Goal: Task Accomplishment & Management: Manage account settings

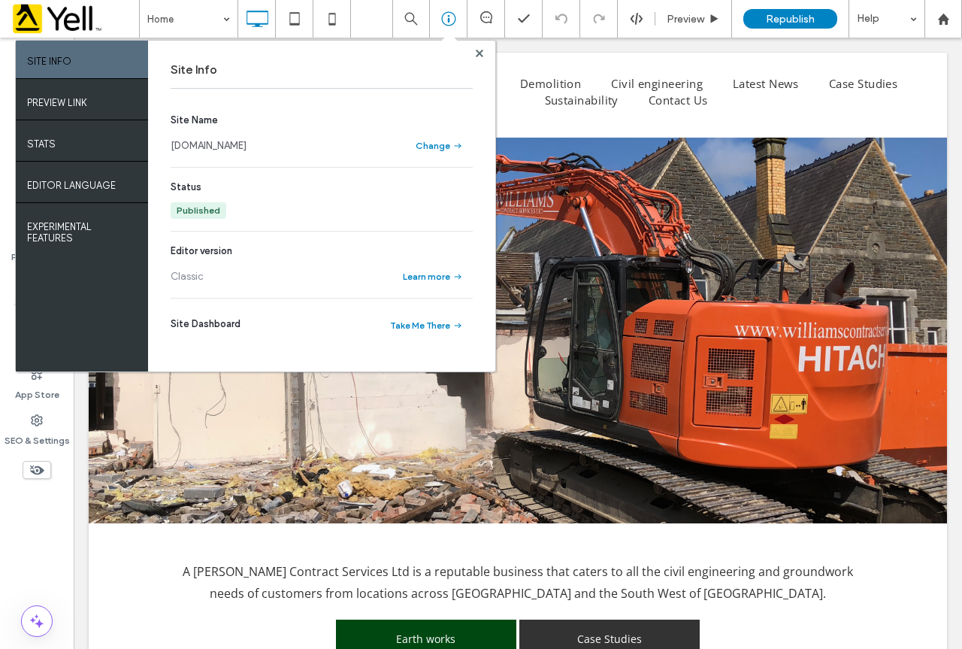
click at [484, 51] on div at bounding box center [479, 52] width 11 height 11
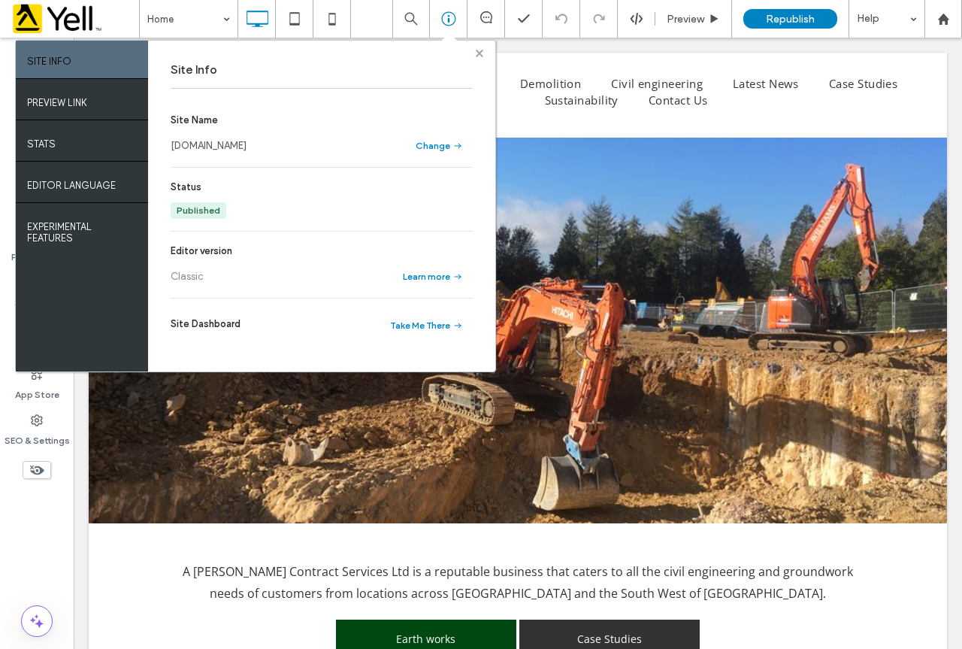
drag, startPoint x: 479, startPoint y: 53, endPoint x: 405, endPoint y: 15, distance: 82.7
click at [479, 53] on use at bounding box center [480, 53] width 8 height 8
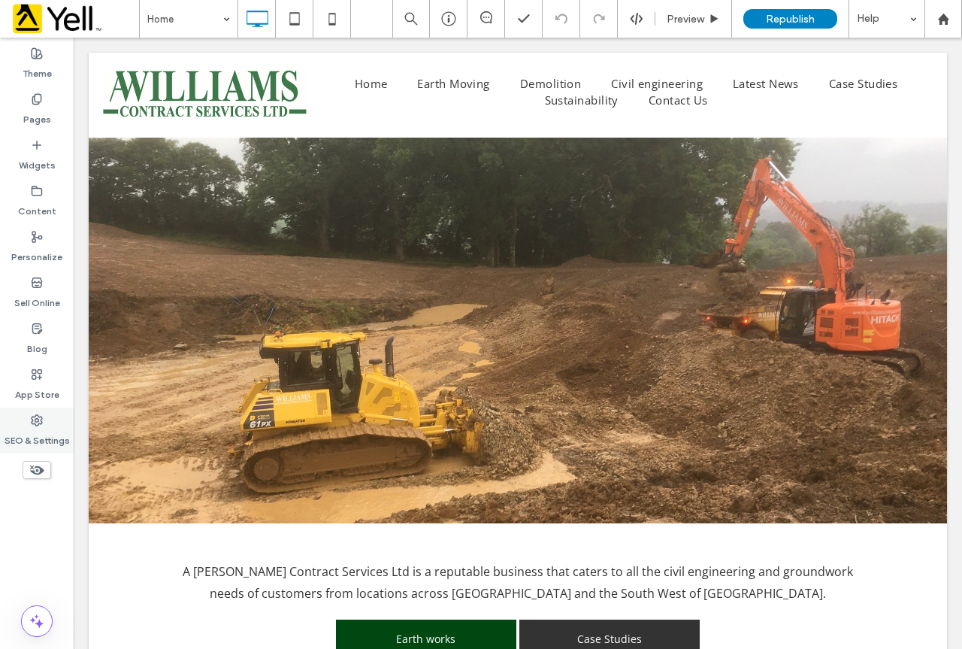
click at [26, 453] on div "SEO & Settings" at bounding box center [37, 430] width 74 height 46
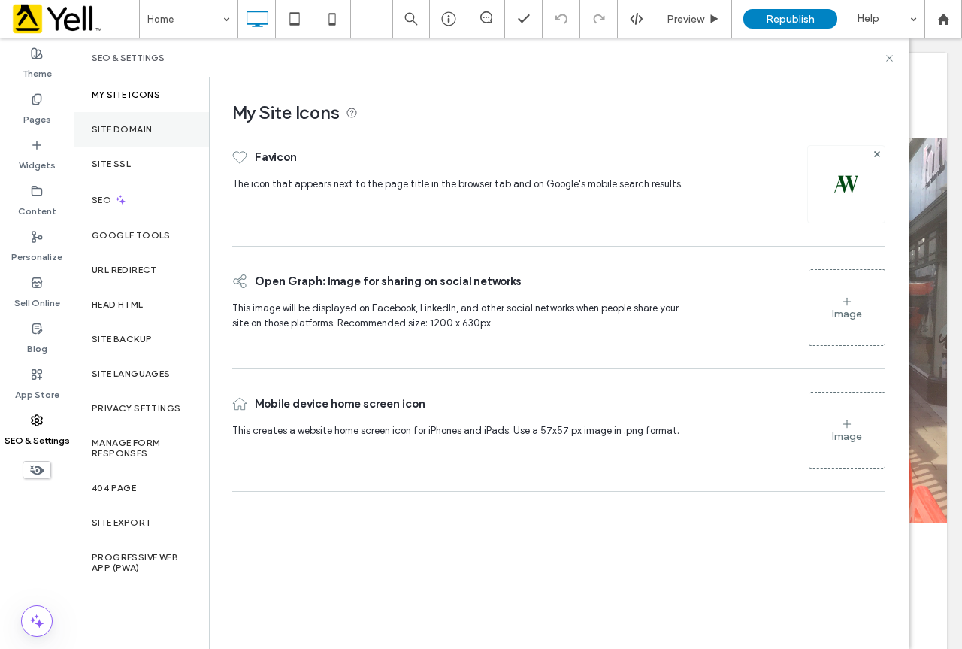
click at [154, 123] on div "Site Domain" at bounding box center [141, 129] width 135 height 35
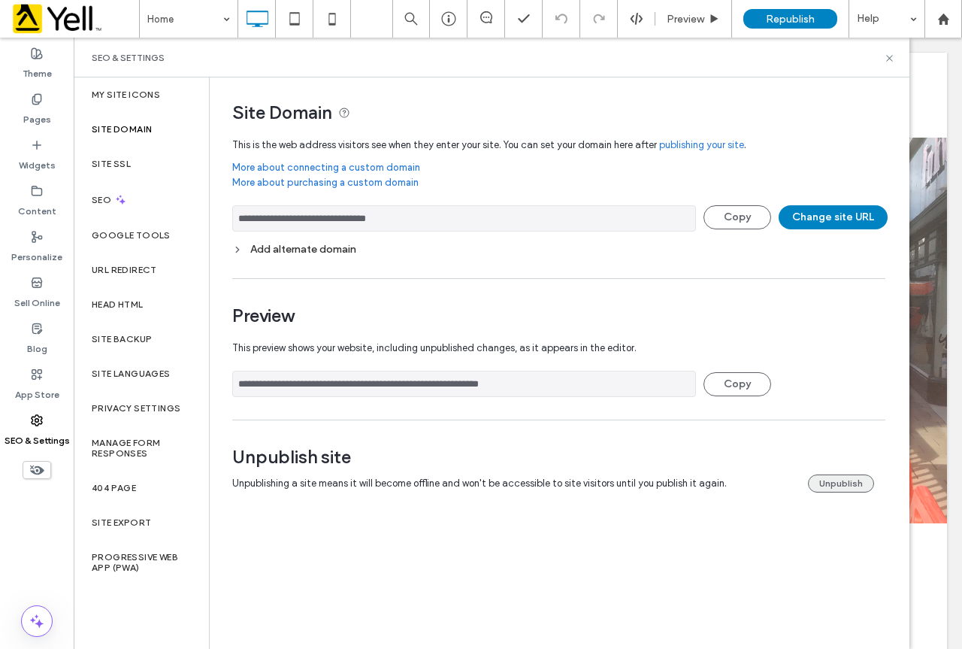
click at [856, 476] on button "Unpublish" at bounding box center [841, 483] width 66 height 18
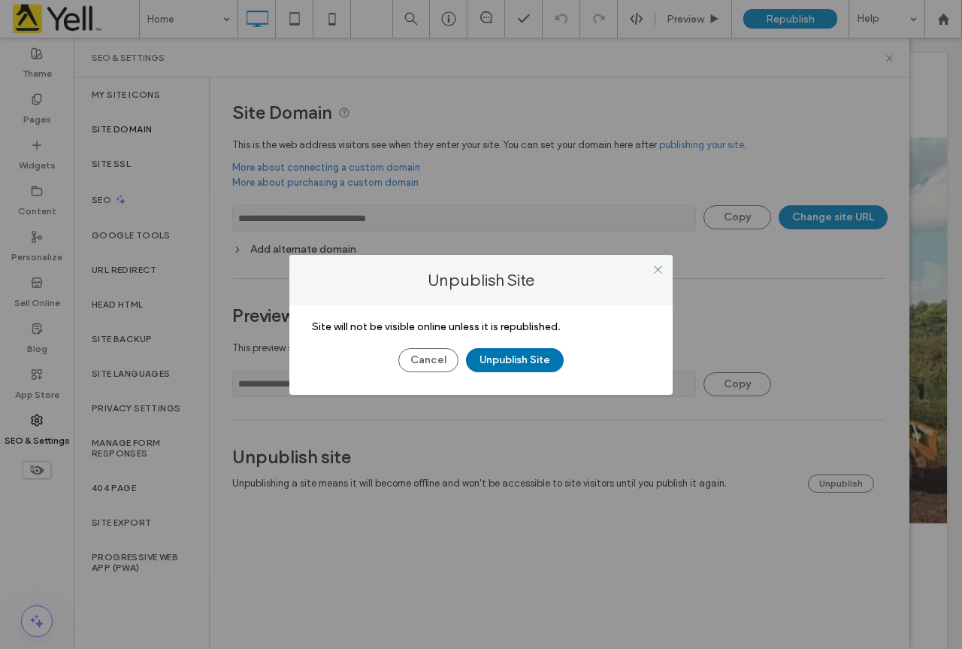
click at [504, 361] on button "Unpublish Site" at bounding box center [515, 360] width 98 height 24
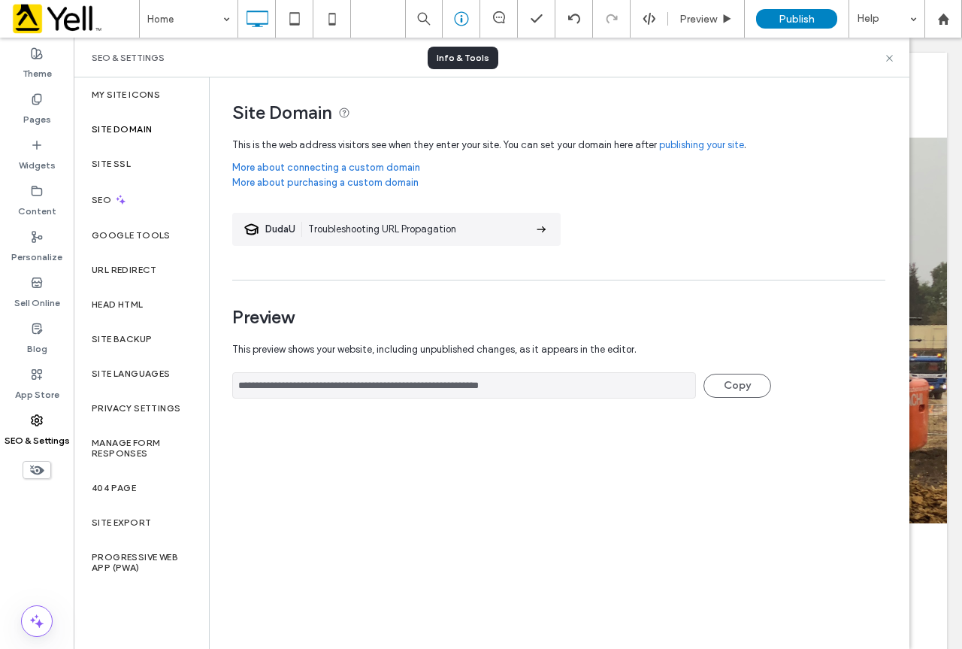
click at [447, 17] on div at bounding box center [461, 18] width 37 height 15
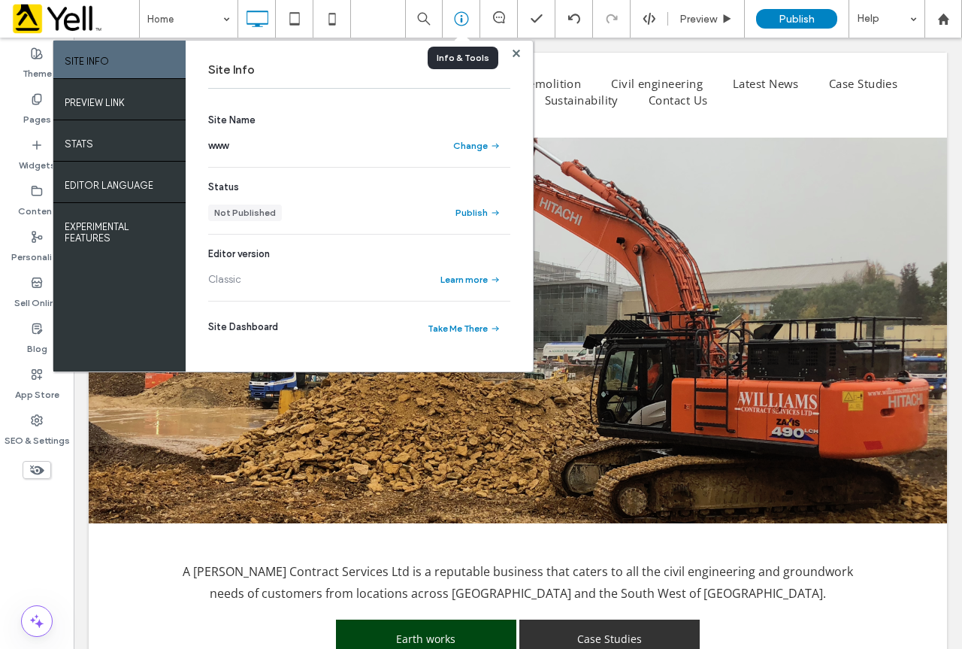
click at [450, 17] on div at bounding box center [461, 18] width 37 height 15
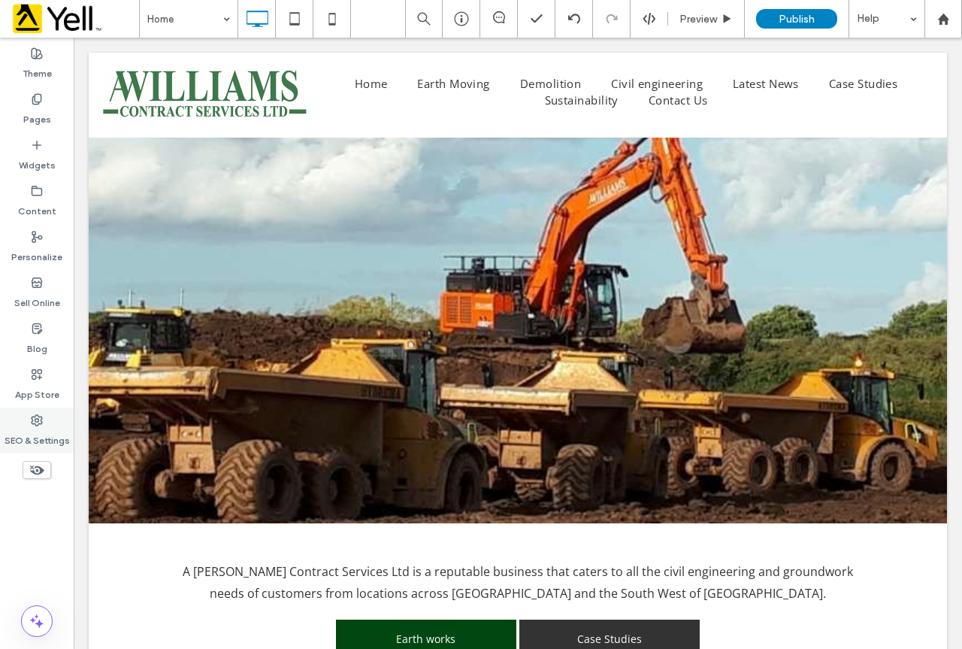
click at [37, 413] on div "SEO & Settings" at bounding box center [37, 430] width 74 height 46
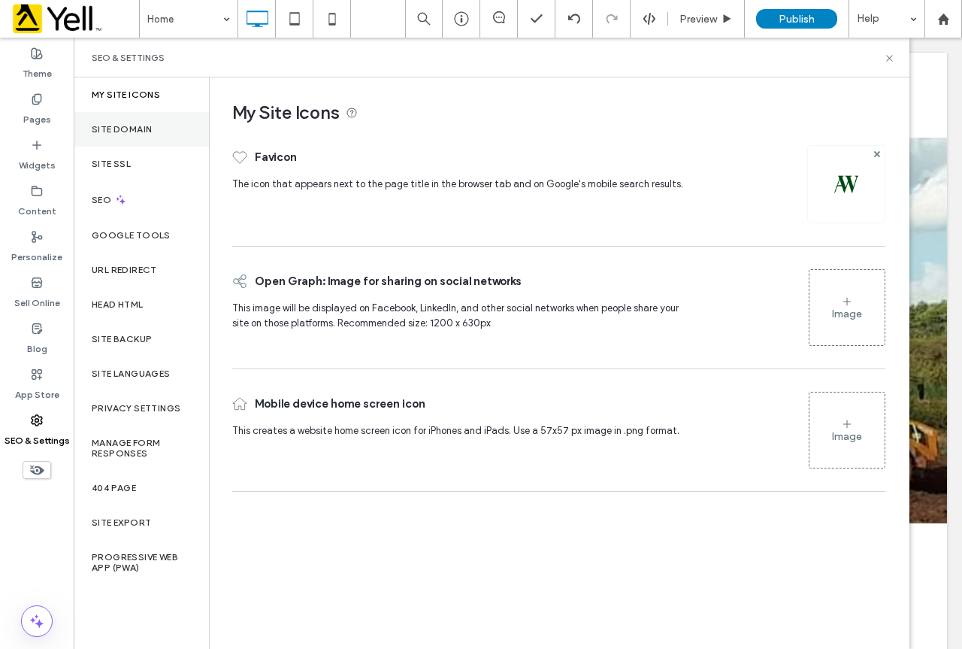
click at [160, 134] on div "Site Domain" at bounding box center [141, 129] width 135 height 35
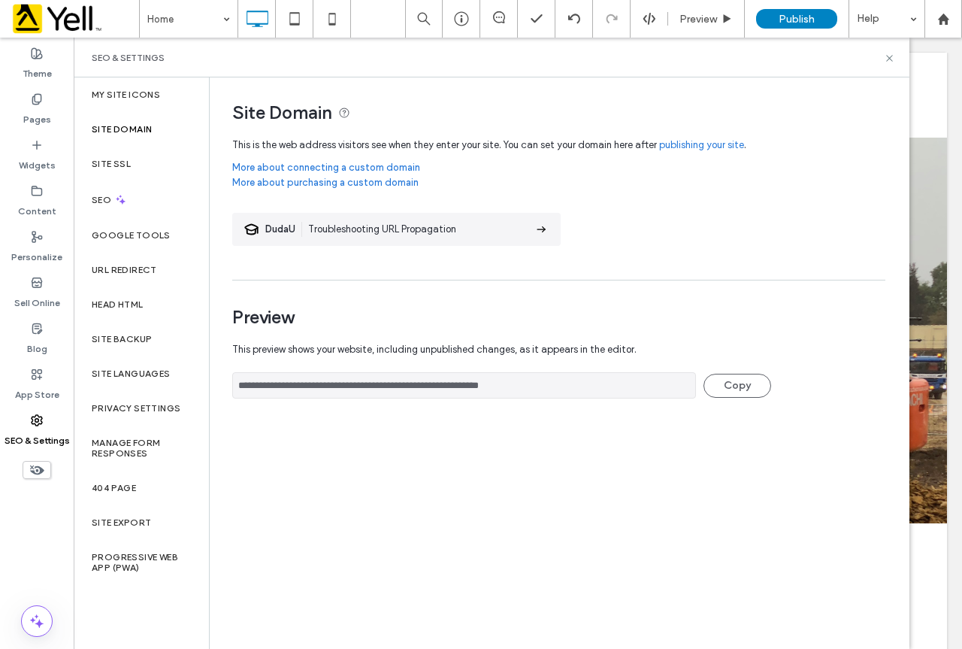
click at [150, 121] on div "Site Domain" at bounding box center [141, 129] width 135 height 35
click at [149, 160] on div "Site SSL" at bounding box center [141, 164] width 135 height 35
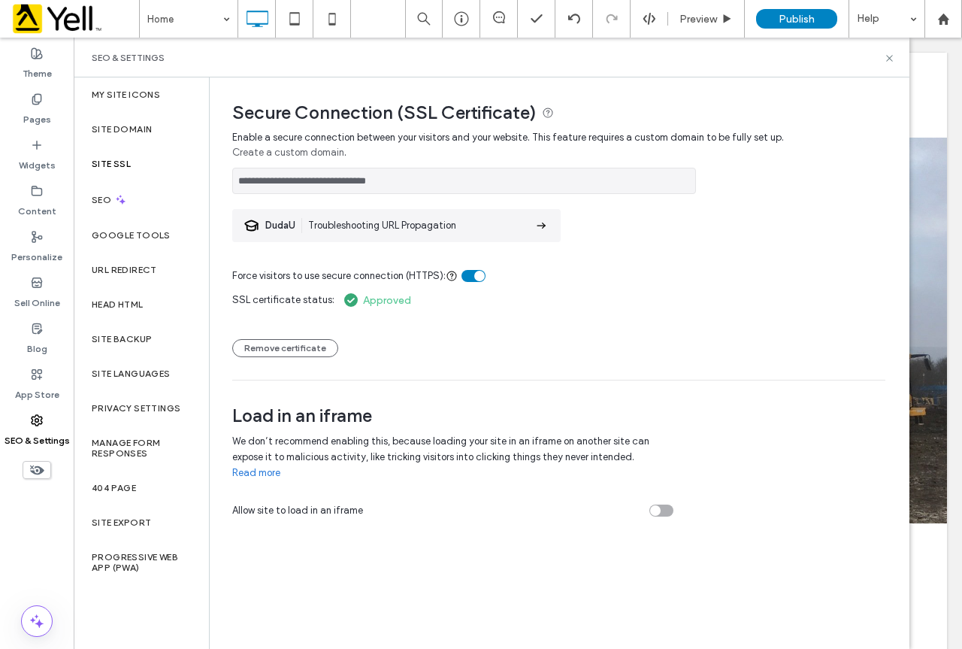
drag, startPoint x: 471, startPoint y: 185, endPoint x: 214, endPoint y: 178, distance: 257.2
click at [214, 178] on div "**********" at bounding box center [553, 303] width 687 height 452
